Goal: Check status: Check status

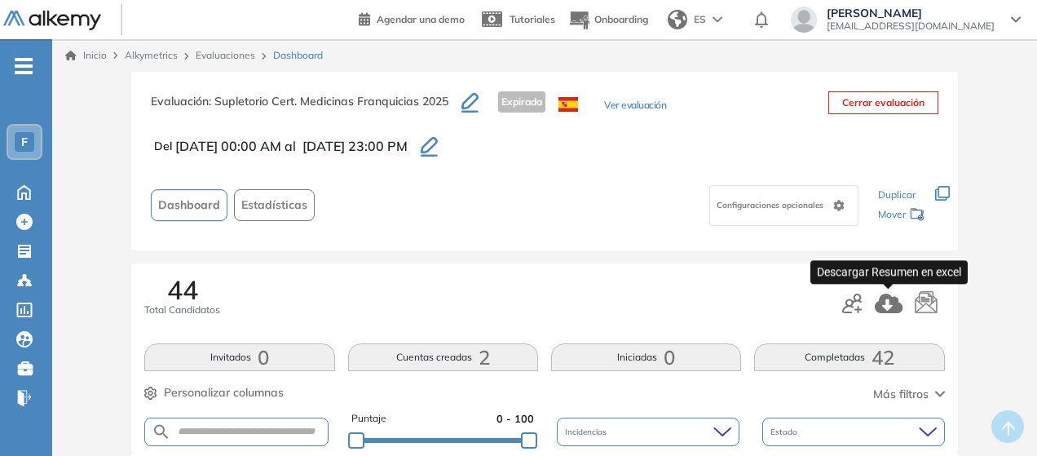
click at [888, 306] on icon "button" at bounding box center [889, 303] width 29 height 20
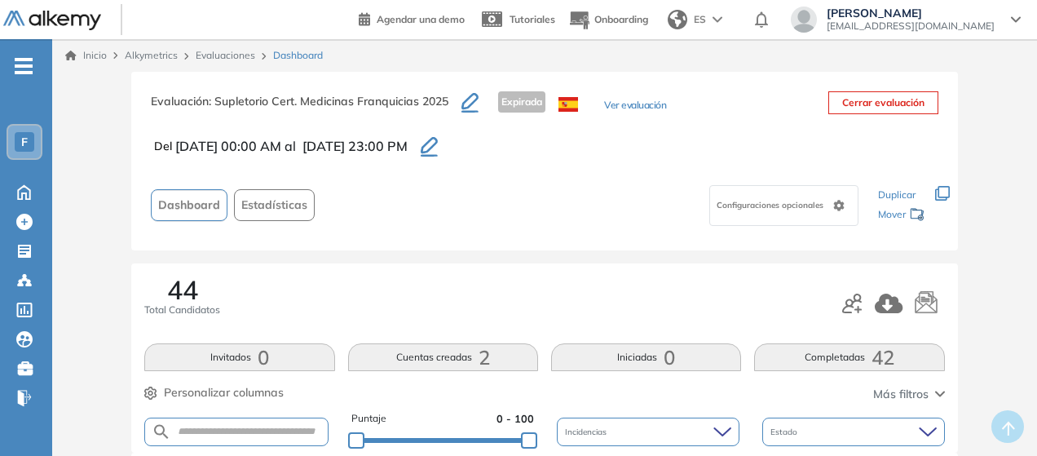
click at [560, 242] on div "Evaluación : Supletorio Cert. Medicinas Franquicias 2025 Expirada Ver evaluació…" at bounding box center [544, 161] width 826 height 179
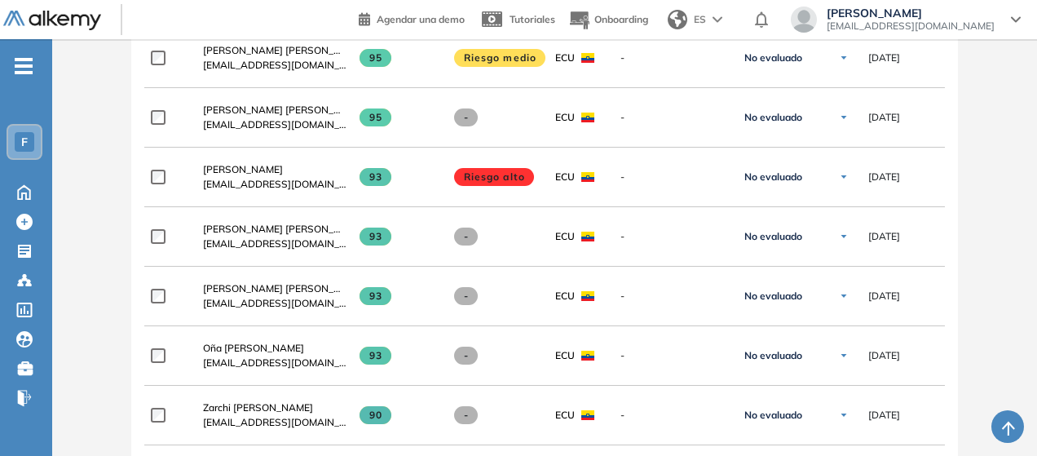
scroll to position [540, 0]
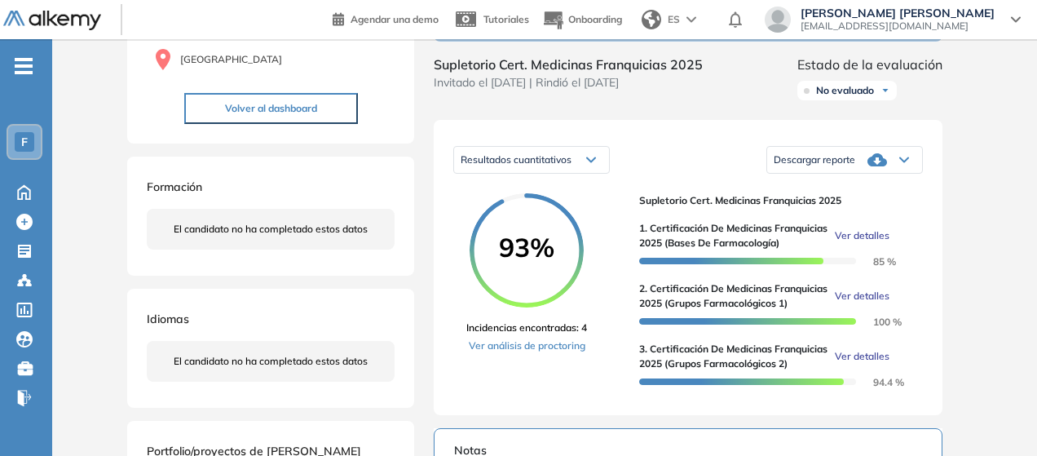
scroll to position [259, 0]
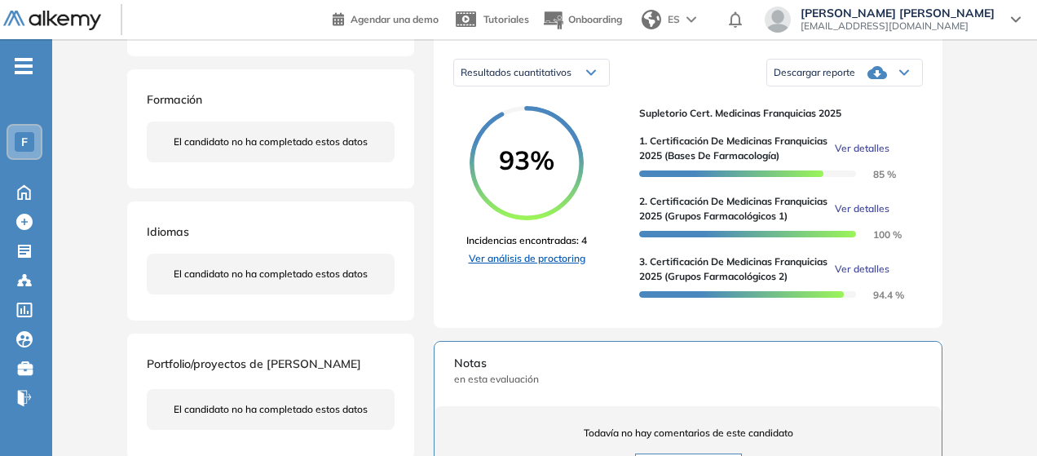
click at [519, 266] on link "Ver análisis de proctoring" at bounding box center [526, 258] width 121 height 15
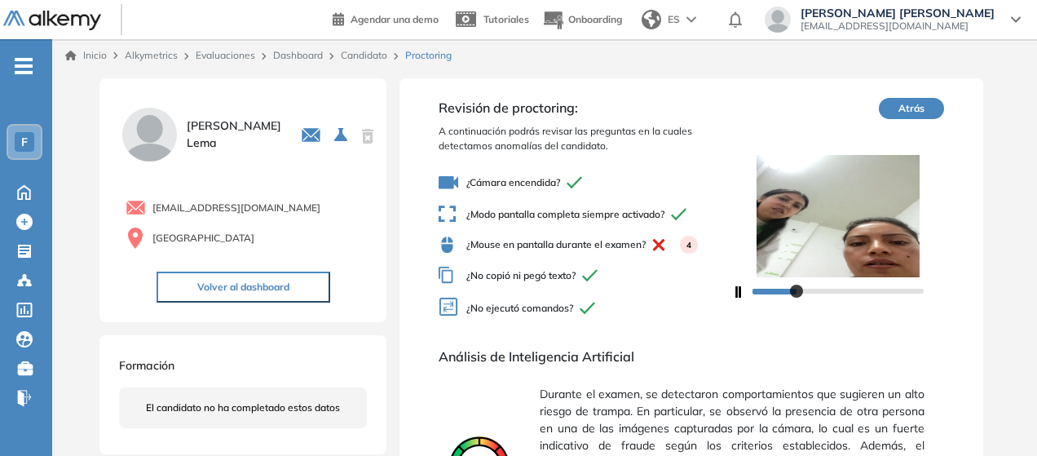
click at [843, 289] on div at bounding box center [837, 290] width 171 height 10
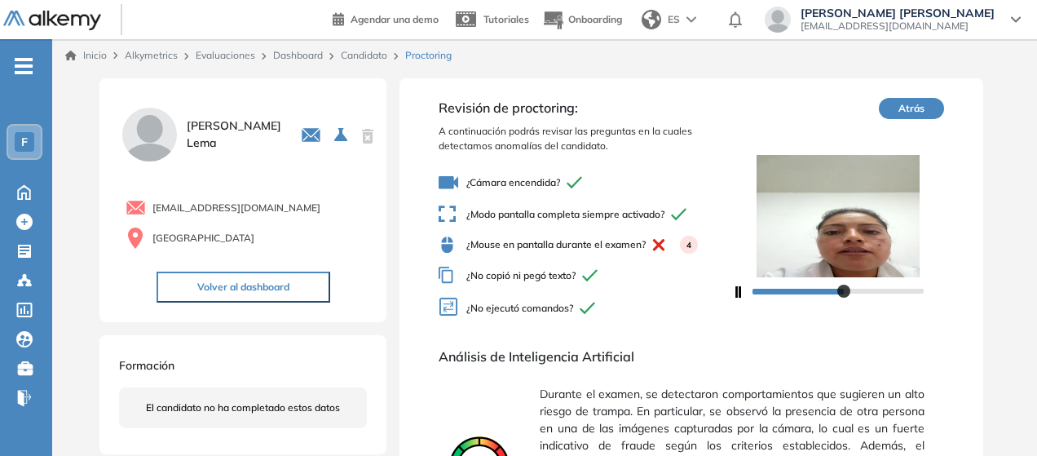
click at [882, 289] on div at bounding box center [837, 290] width 171 height 10
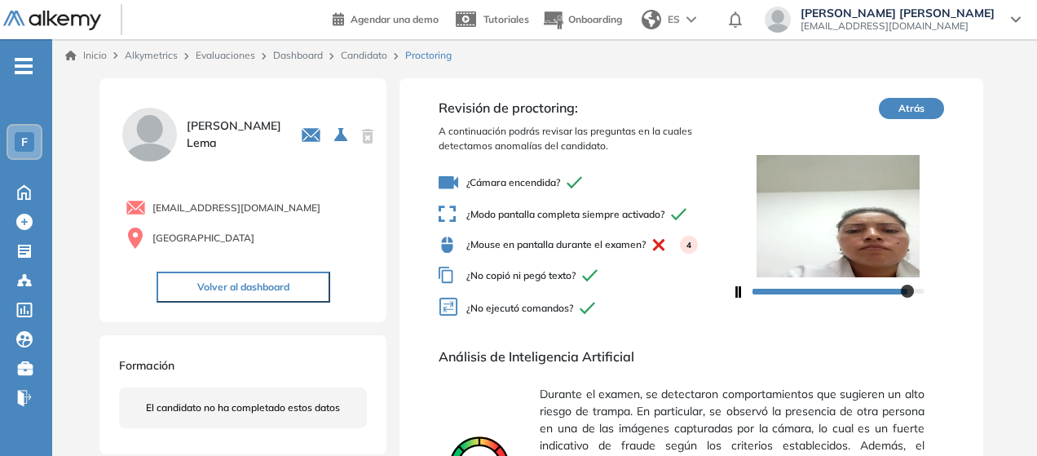
click at [243, 60] on link "Evaluaciones" at bounding box center [226, 55] width 60 height 12
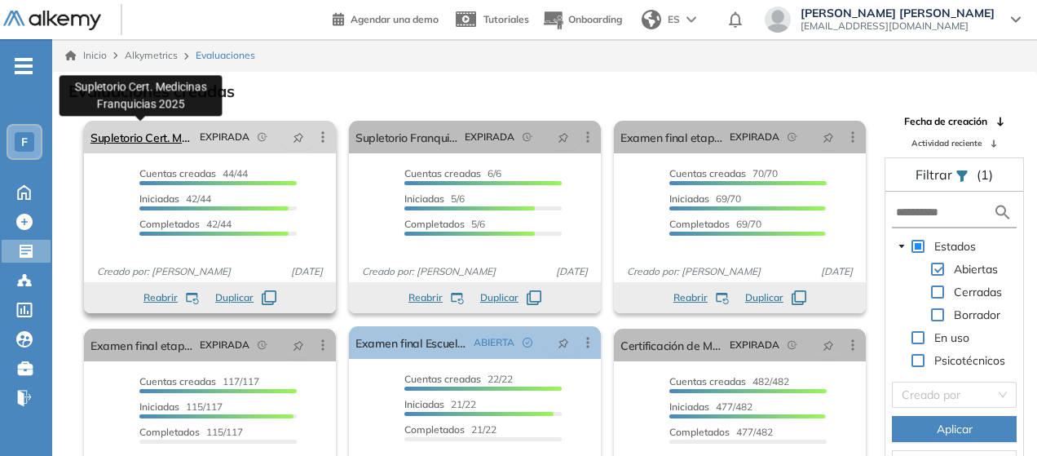
click at [152, 139] on link "Supletorio Cert. Medicinas Franquicias 2025" at bounding box center [141, 137] width 103 height 33
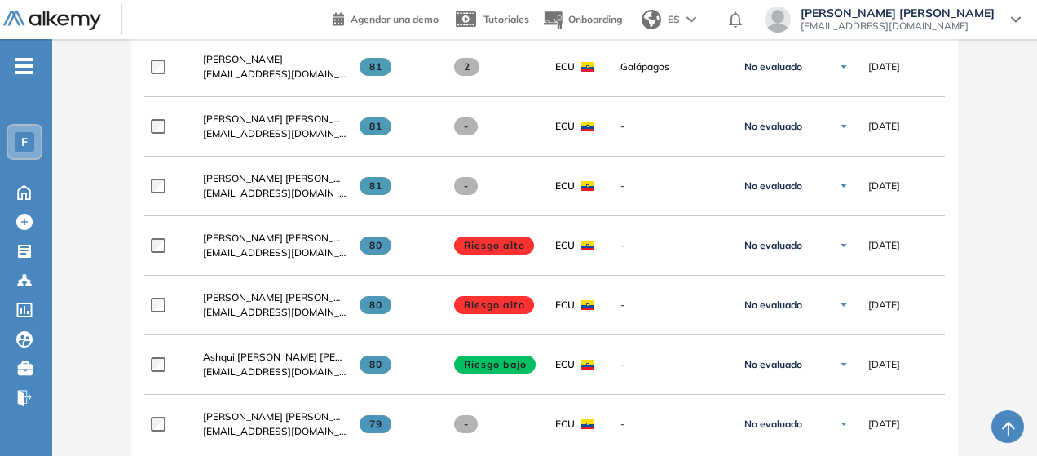
scroll to position [1717, 0]
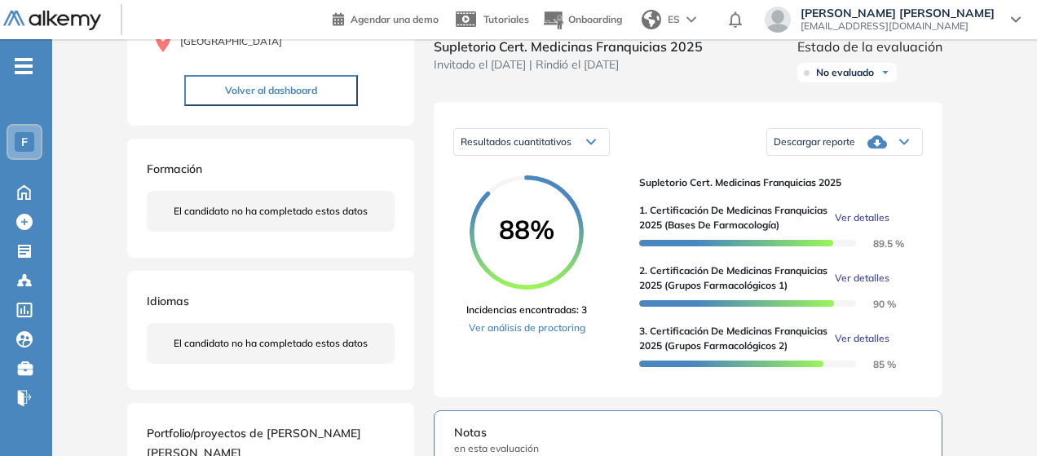
scroll to position [191, 0]
click at [556, 334] on link "Ver análisis de proctoring" at bounding box center [526, 327] width 121 height 15
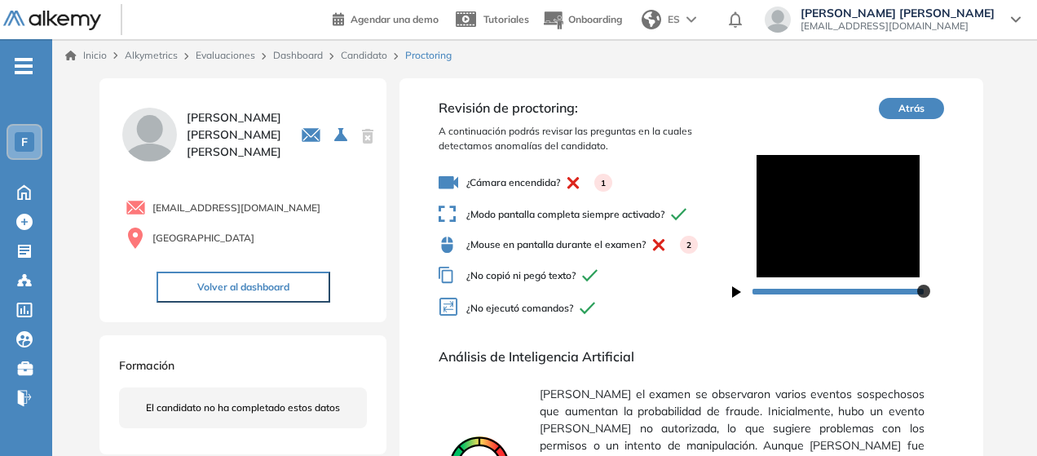
click at [893, 112] on button "Atrás" at bounding box center [911, 108] width 65 height 21
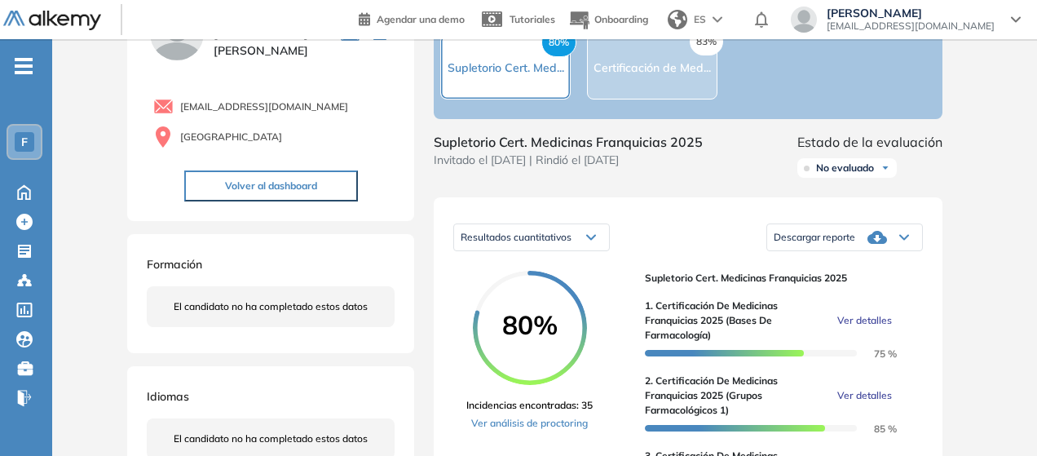
scroll to position [96, 0]
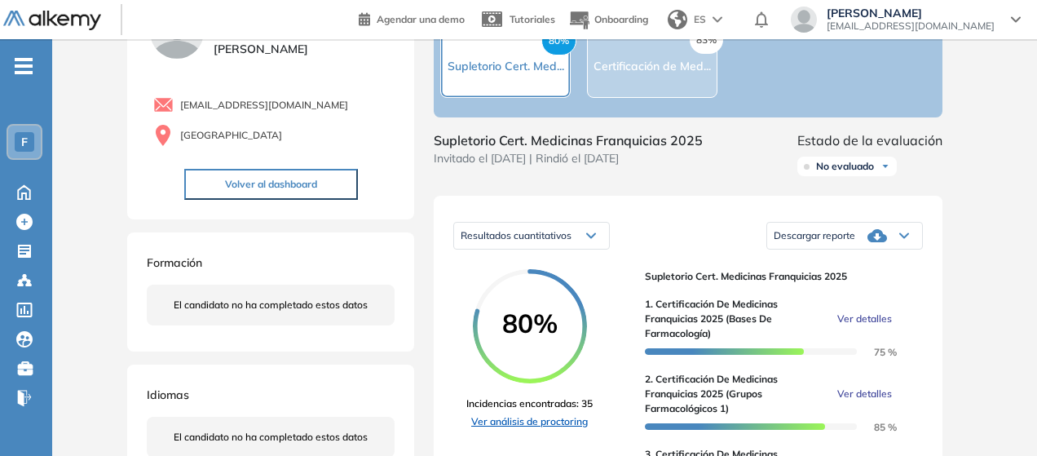
click at [559, 429] on link "Ver análisis de proctoring" at bounding box center [529, 421] width 126 height 15
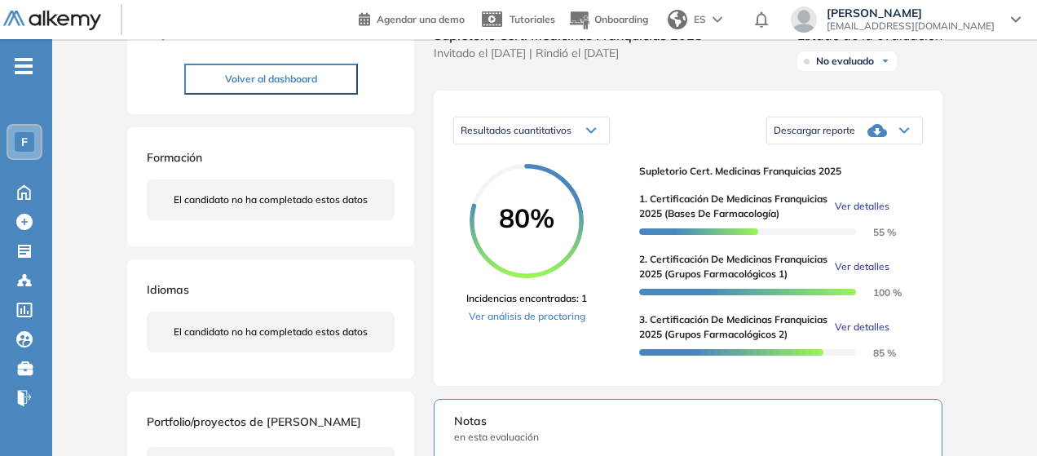
scroll to position [207, 0]
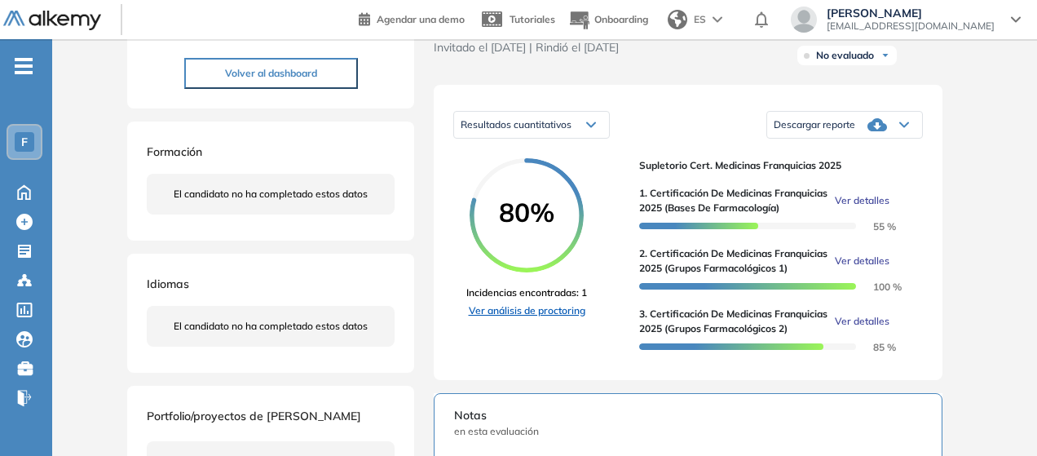
click at [527, 318] on link "Ver análisis de proctoring" at bounding box center [526, 310] width 121 height 15
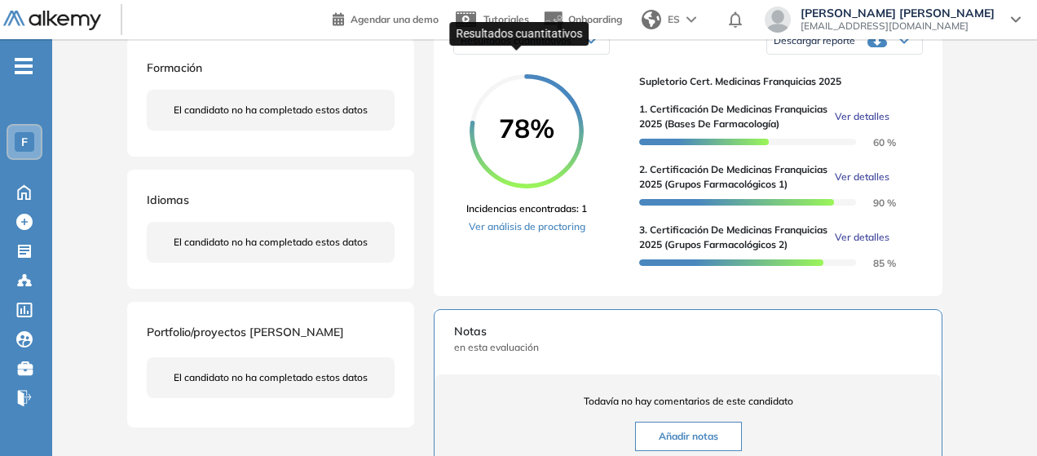
scroll to position [292, 0]
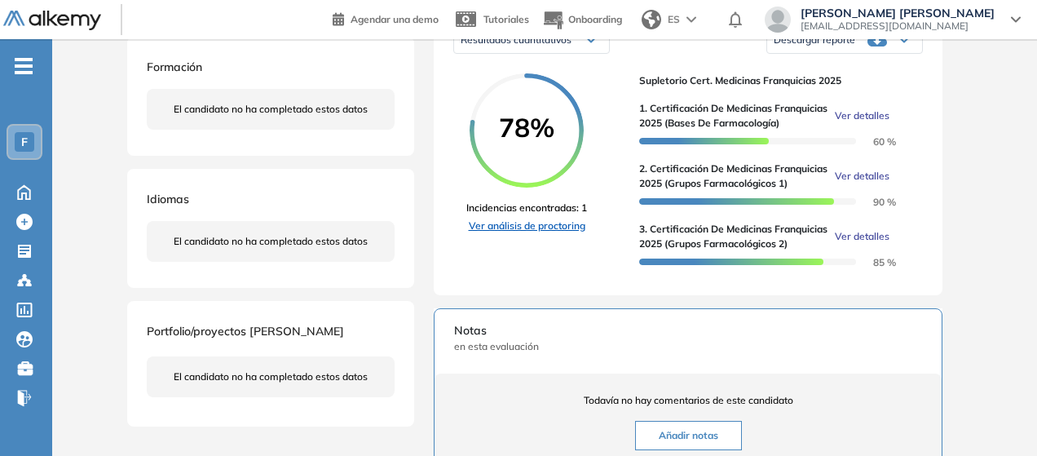
click at [527, 233] on link "Ver análisis de proctoring" at bounding box center [526, 225] width 121 height 15
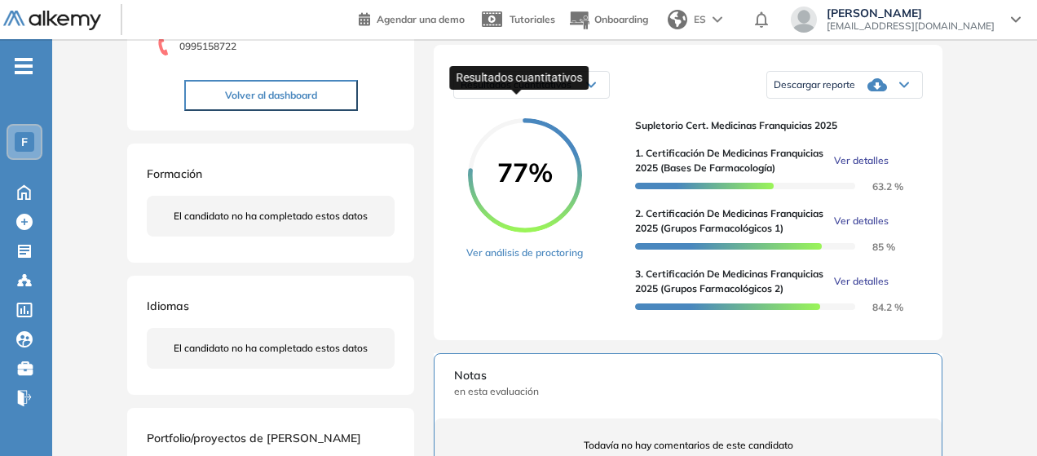
scroll to position [255, 0]
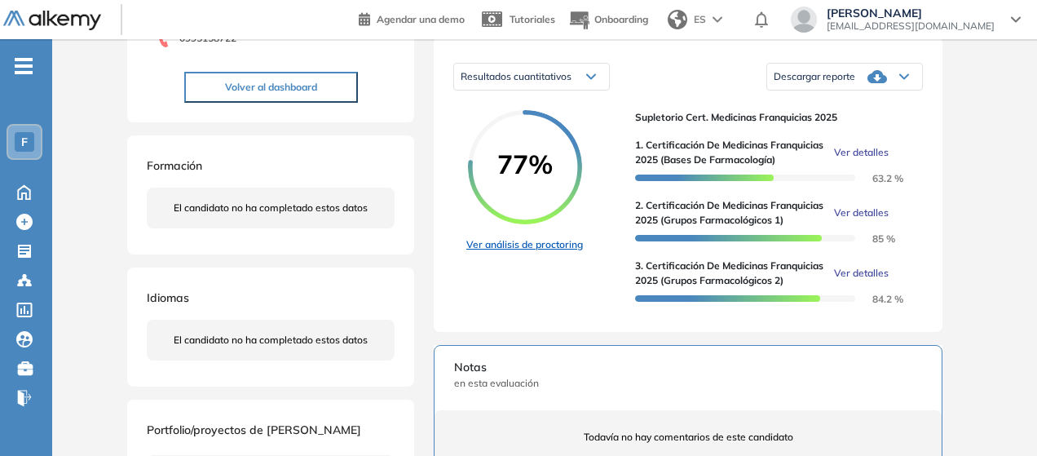
click at [525, 252] on link "Ver análisis de proctoring" at bounding box center [524, 244] width 117 height 15
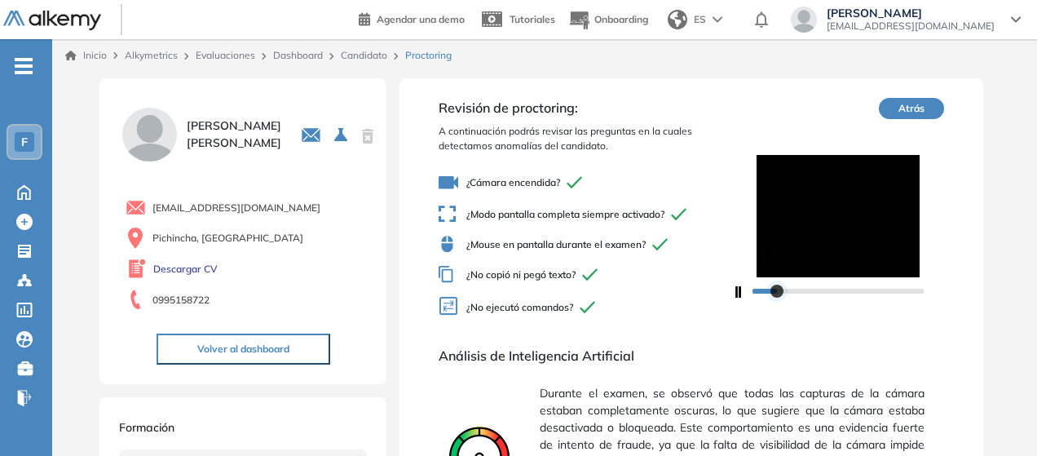
click at [783, 291] on div at bounding box center [776, 290] width 13 height 13
click at [800, 291] on div at bounding box center [837, 290] width 171 height 10
click at [818, 291] on div at bounding box center [837, 290] width 171 height 10
click at [831, 290] on div at bounding box center [837, 290] width 171 height 10
click at [844, 289] on div at bounding box center [837, 290] width 171 height 10
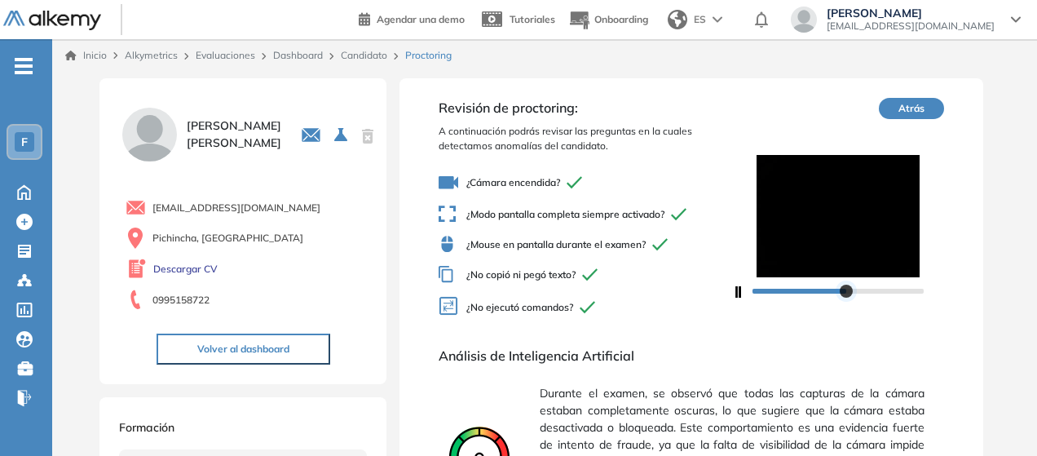
click at [866, 290] on div at bounding box center [837, 290] width 171 height 10
click at [892, 290] on div at bounding box center [837, 290] width 171 height 10
click at [902, 290] on div at bounding box center [837, 290] width 171 height 10
click at [917, 293] on div at bounding box center [837, 290] width 171 height 10
click at [742, 355] on span "Análisis de Inteligencia Artificial" at bounding box center [691, 356] width 505 height 20
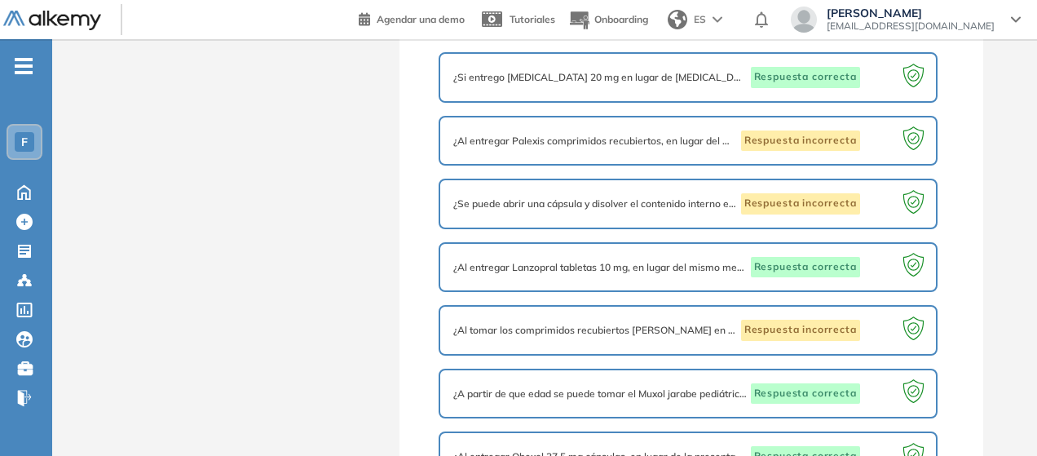
scroll to position [811, 0]
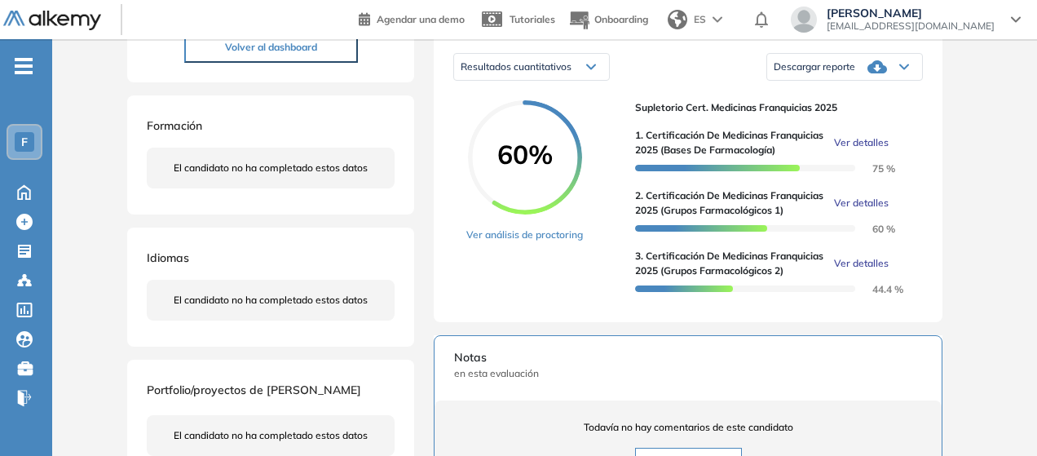
scroll to position [266, 0]
click at [546, 241] on link "Ver análisis de proctoring" at bounding box center [524, 234] width 117 height 15
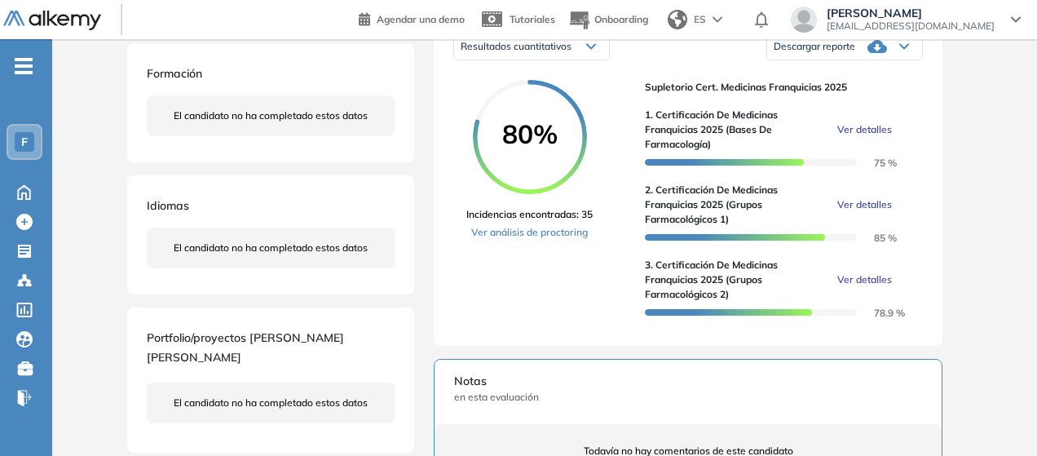
scroll to position [295, 0]
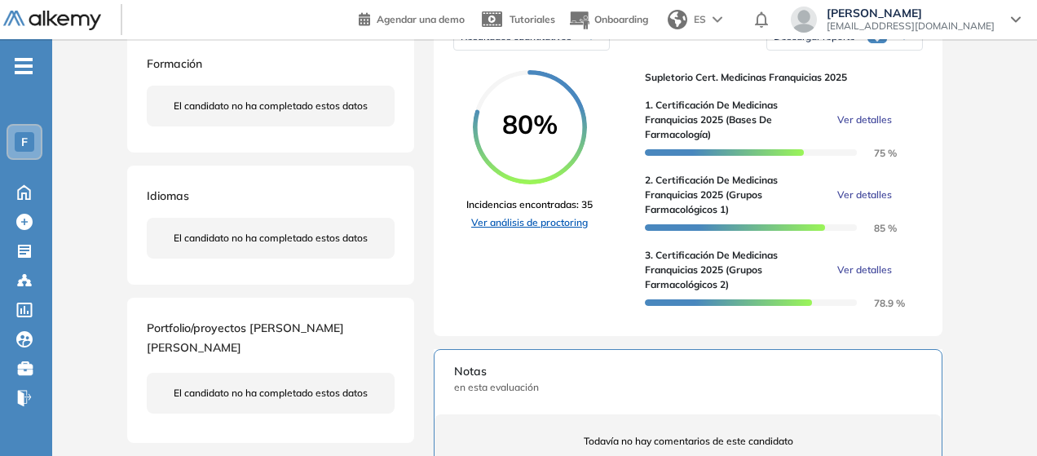
click at [558, 230] on link "Ver análisis de proctoring" at bounding box center [529, 222] width 126 height 15
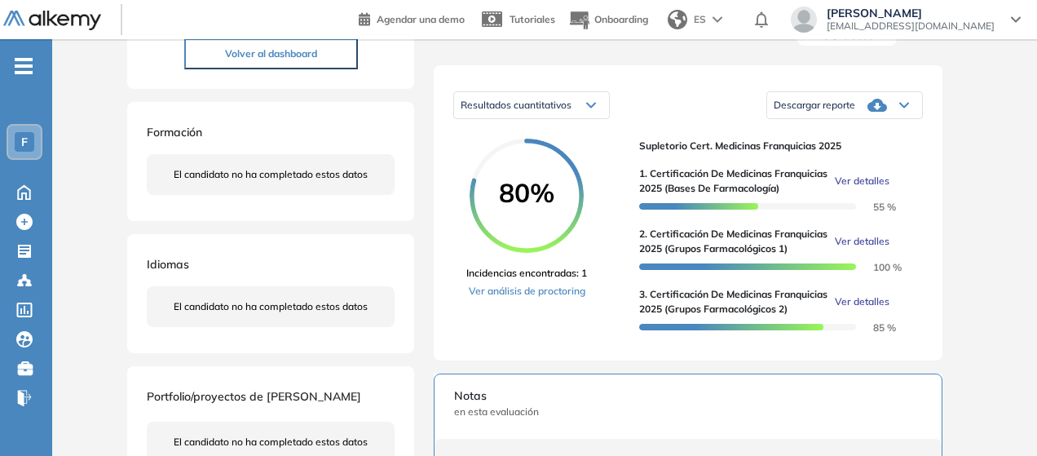
scroll to position [227, 0]
click at [541, 298] on link "Ver análisis de proctoring" at bounding box center [526, 290] width 121 height 15
